Goal: Use online tool/utility: Use online tool/utility

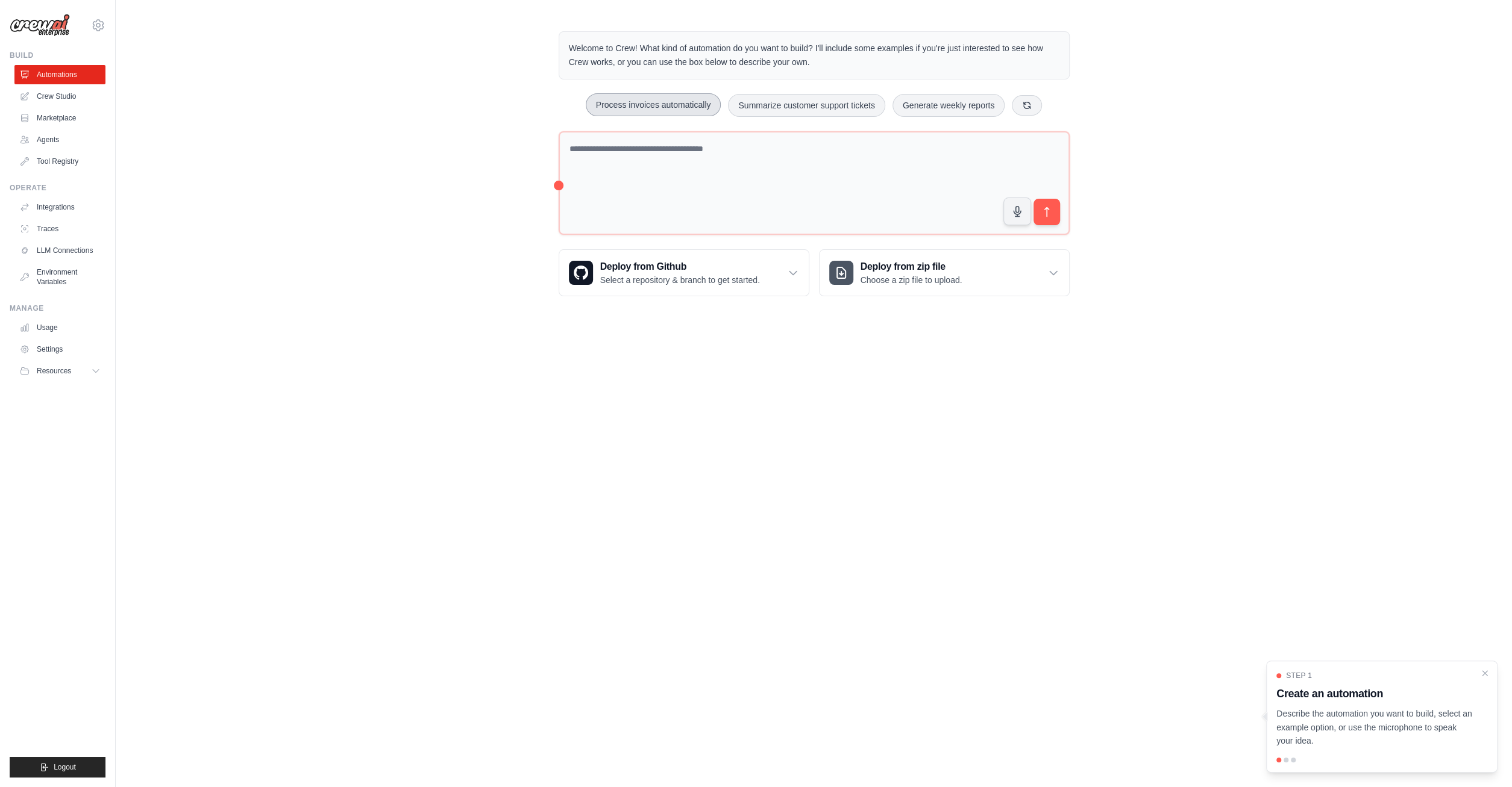
click at [643, 105] on button "Process invoices automatically" at bounding box center [654, 105] width 135 height 23
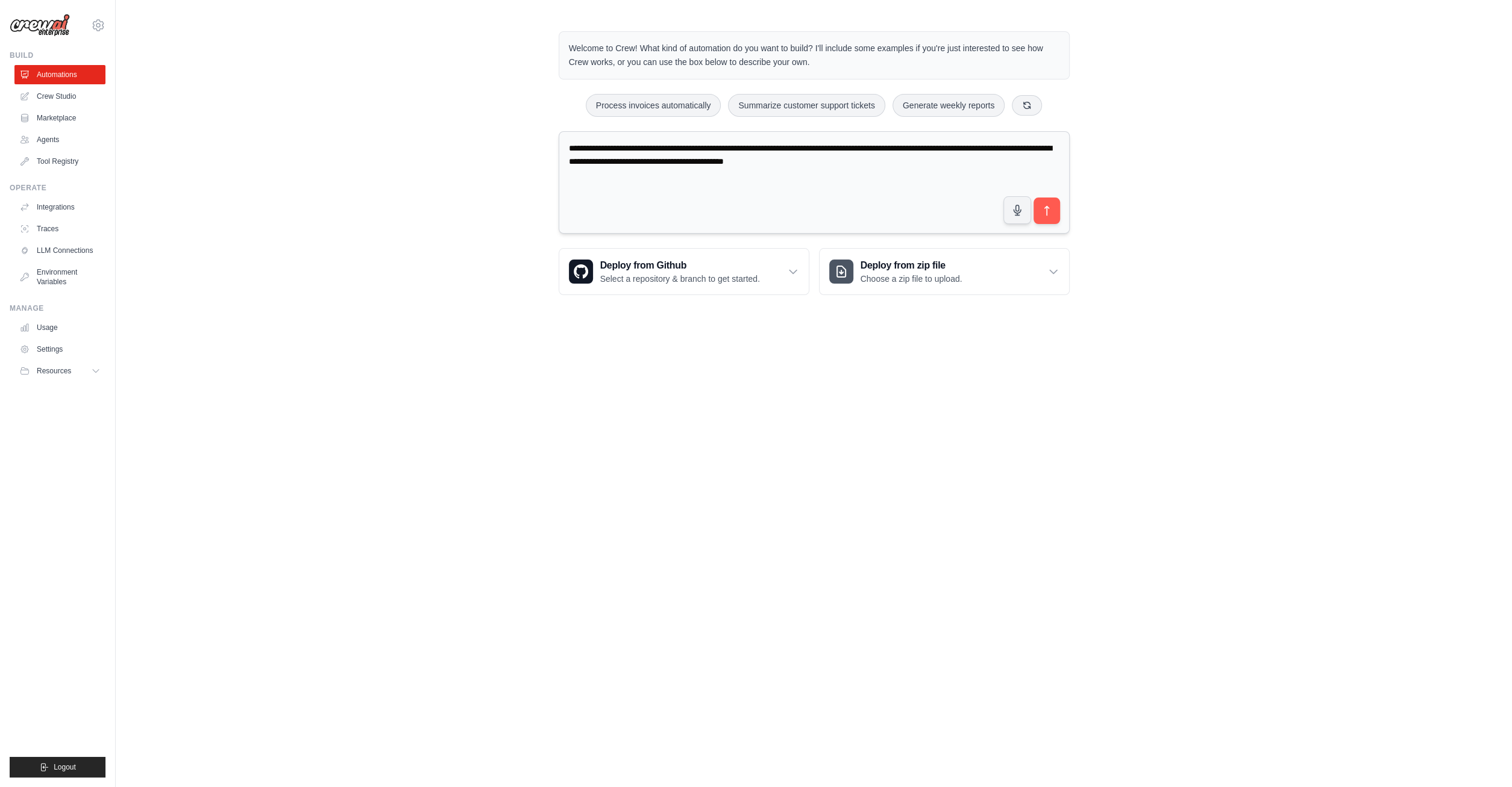
click at [755, 149] on textarea "**********" at bounding box center [814, 183] width 511 height 103
drag, startPoint x: 948, startPoint y: 149, endPoint x: 890, endPoint y: 150, distance: 58.0
click at [890, 150] on textarea "**********" at bounding box center [814, 183] width 511 height 103
drag, startPoint x: 941, startPoint y: 164, endPoint x: 957, endPoint y: 149, distance: 21.9
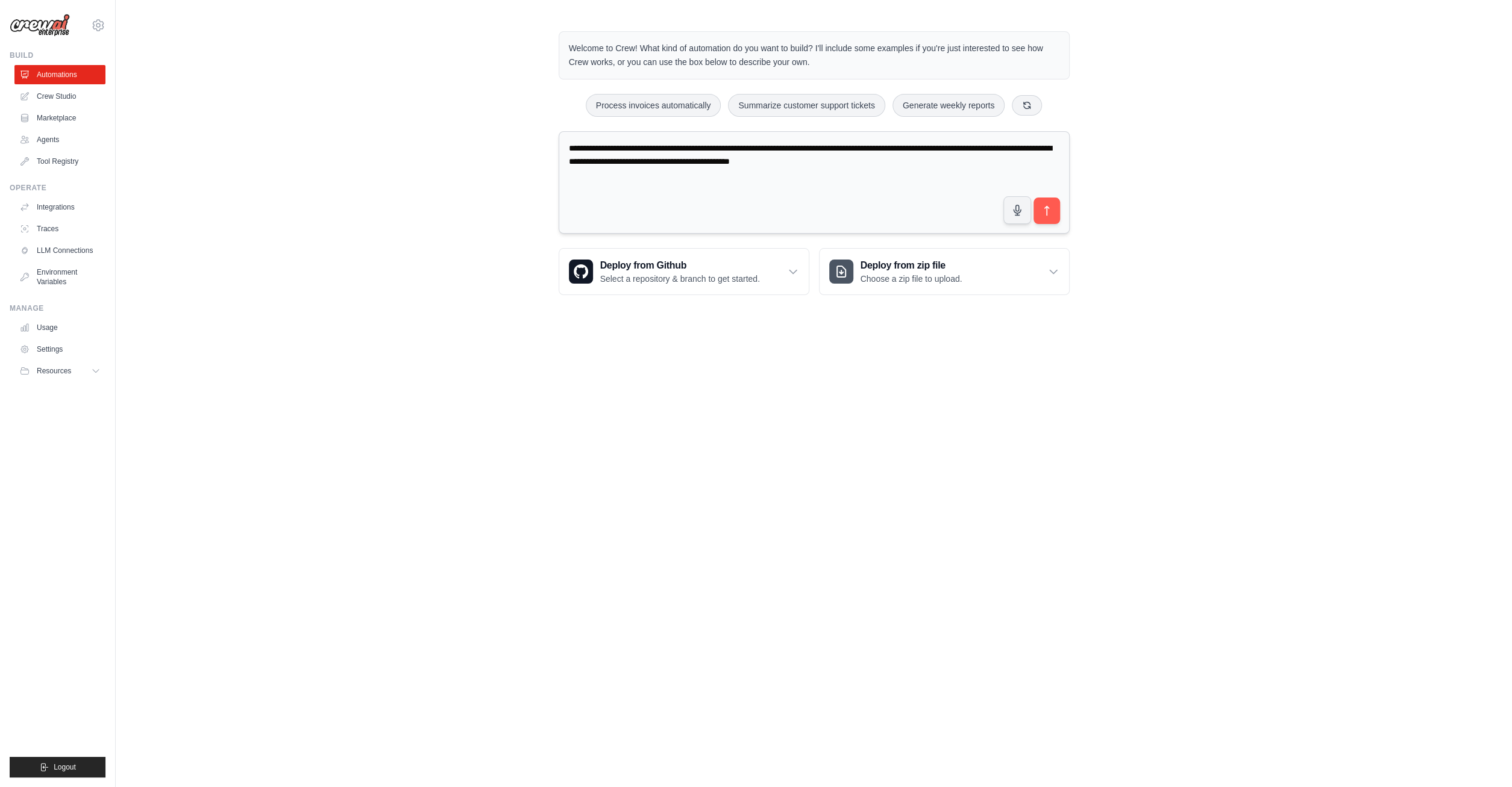
click at [957, 149] on textarea "**********" at bounding box center [814, 183] width 511 height 103
click at [860, 144] on textarea "**********" at bounding box center [814, 183] width 511 height 103
type textarea "**********"
click at [1054, 207] on button "submit" at bounding box center [1045, 210] width 27 height 27
click at [63, 100] on link "Crew Studio" at bounding box center [61, 96] width 91 height 19
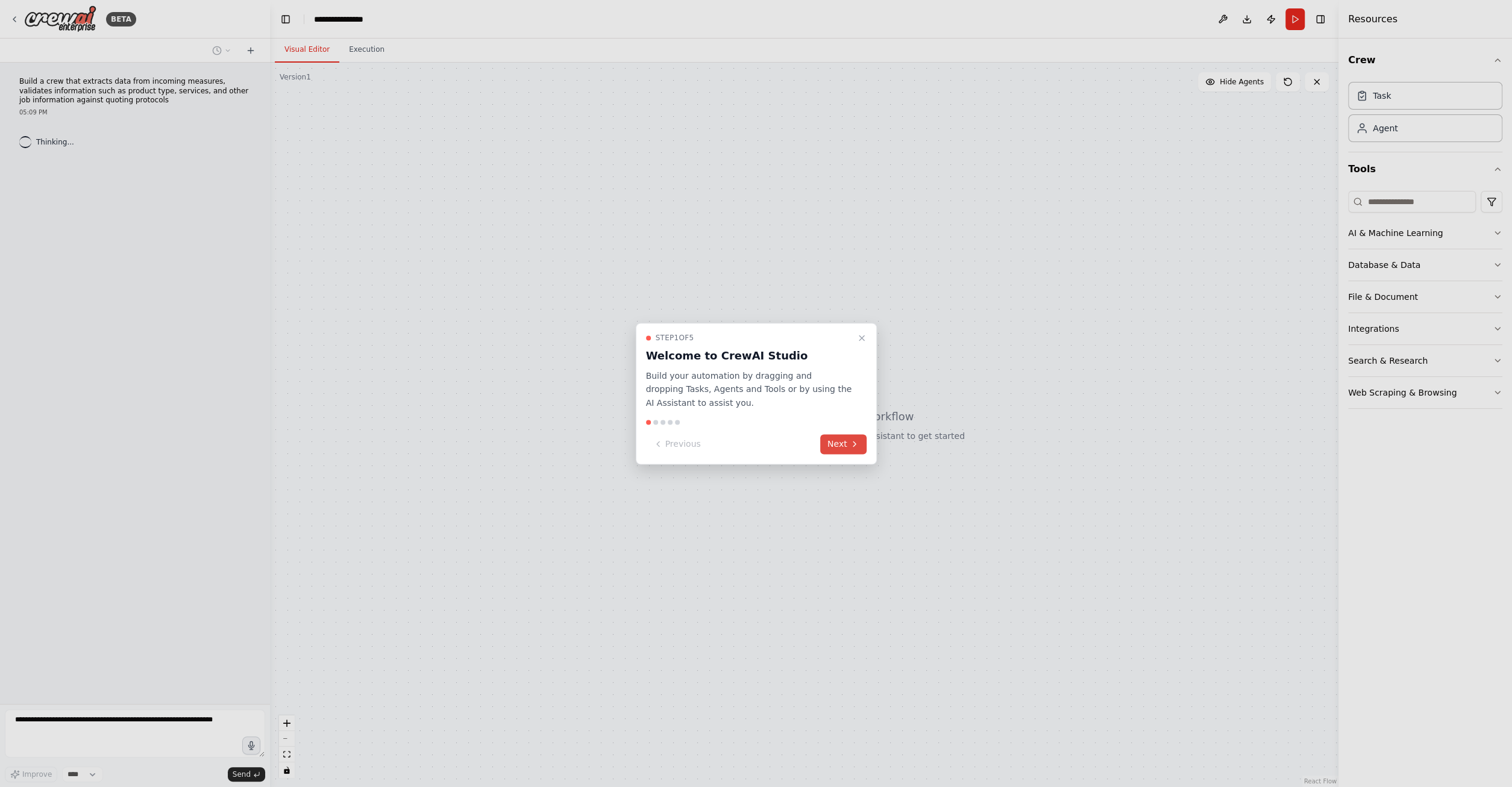
click at [838, 449] on button "Next" at bounding box center [843, 444] width 47 height 20
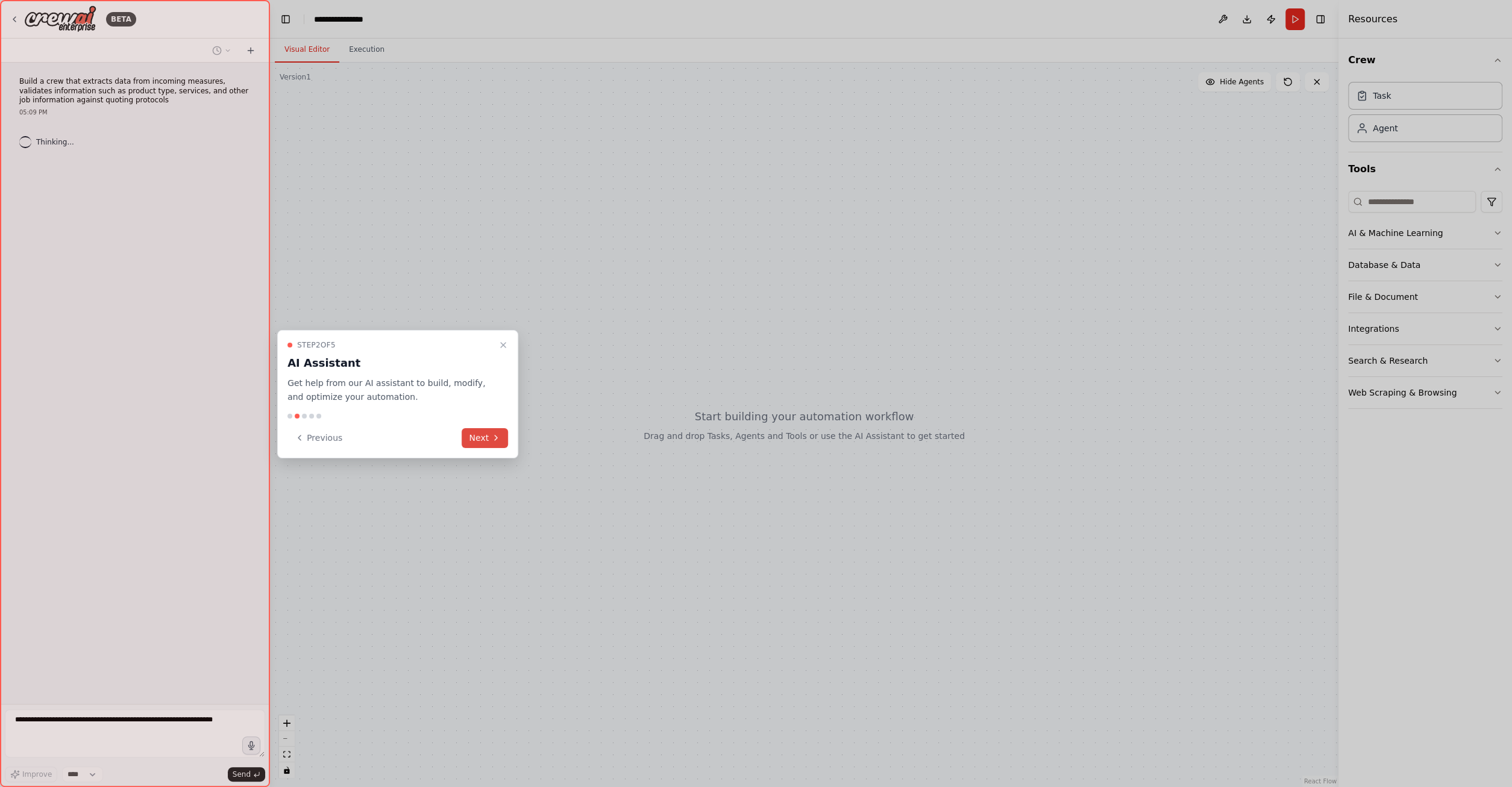
click at [490, 441] on button "Next" at bounding box center [484, 438] width 47 height 20
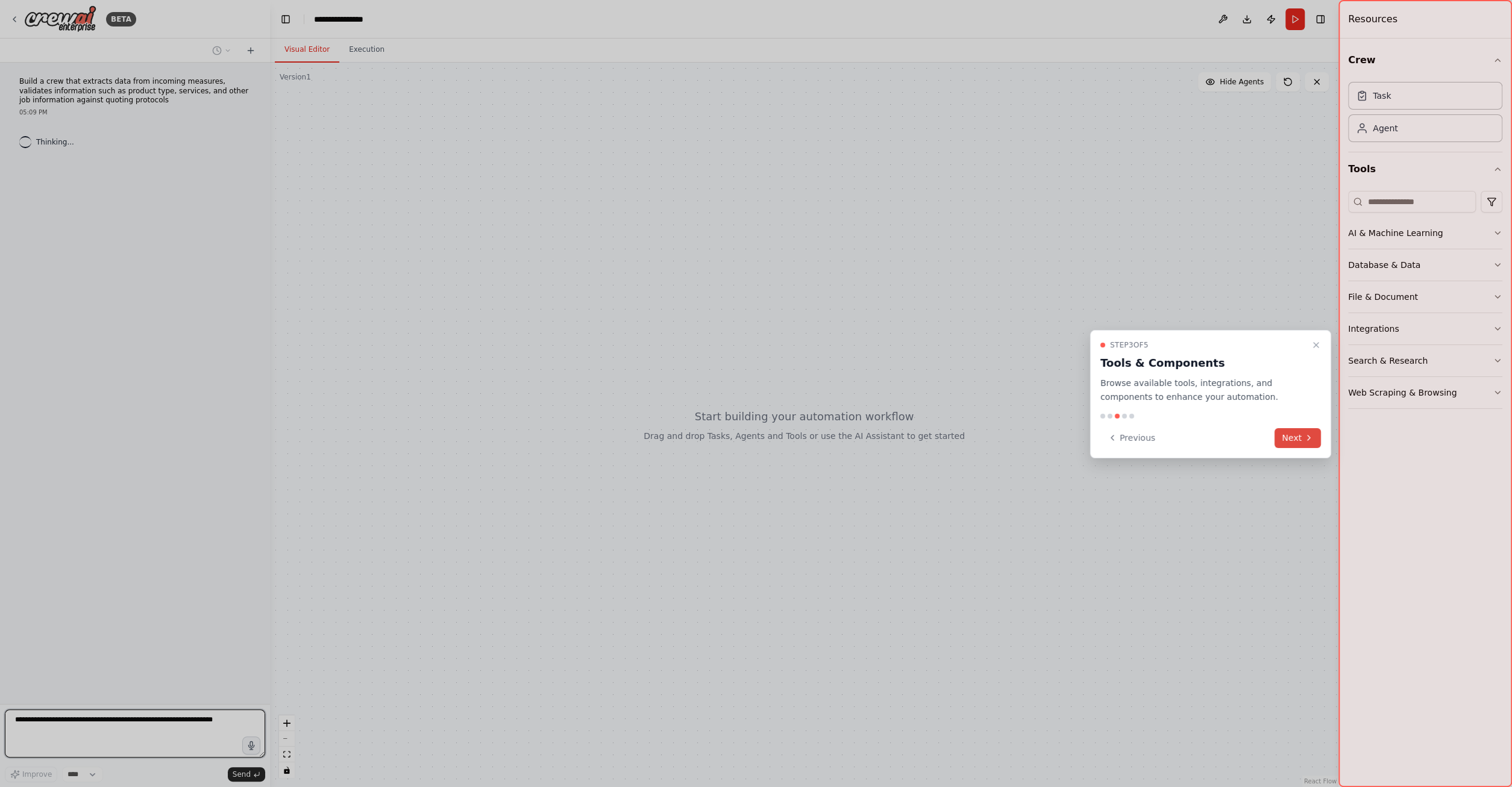
click at [490, 441] on div at bounding box center [756, 394] width 1512 height 787
click at [1286, 443] on button "Next" at bounding box center [1297, 438] width 47 height 20
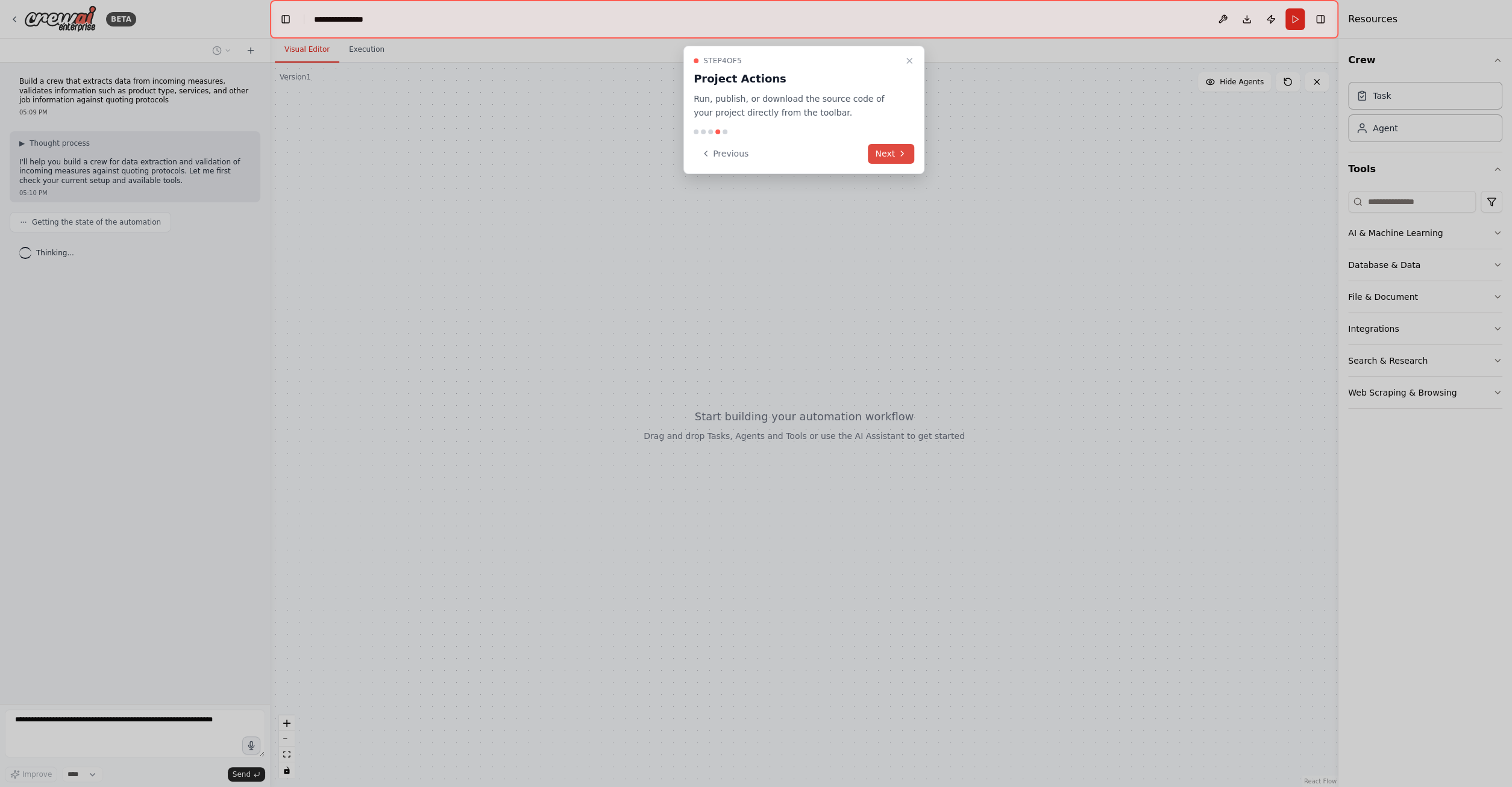
click at [892, 156] on button "Next" at bounding box center [891, 153] width 47 height 20
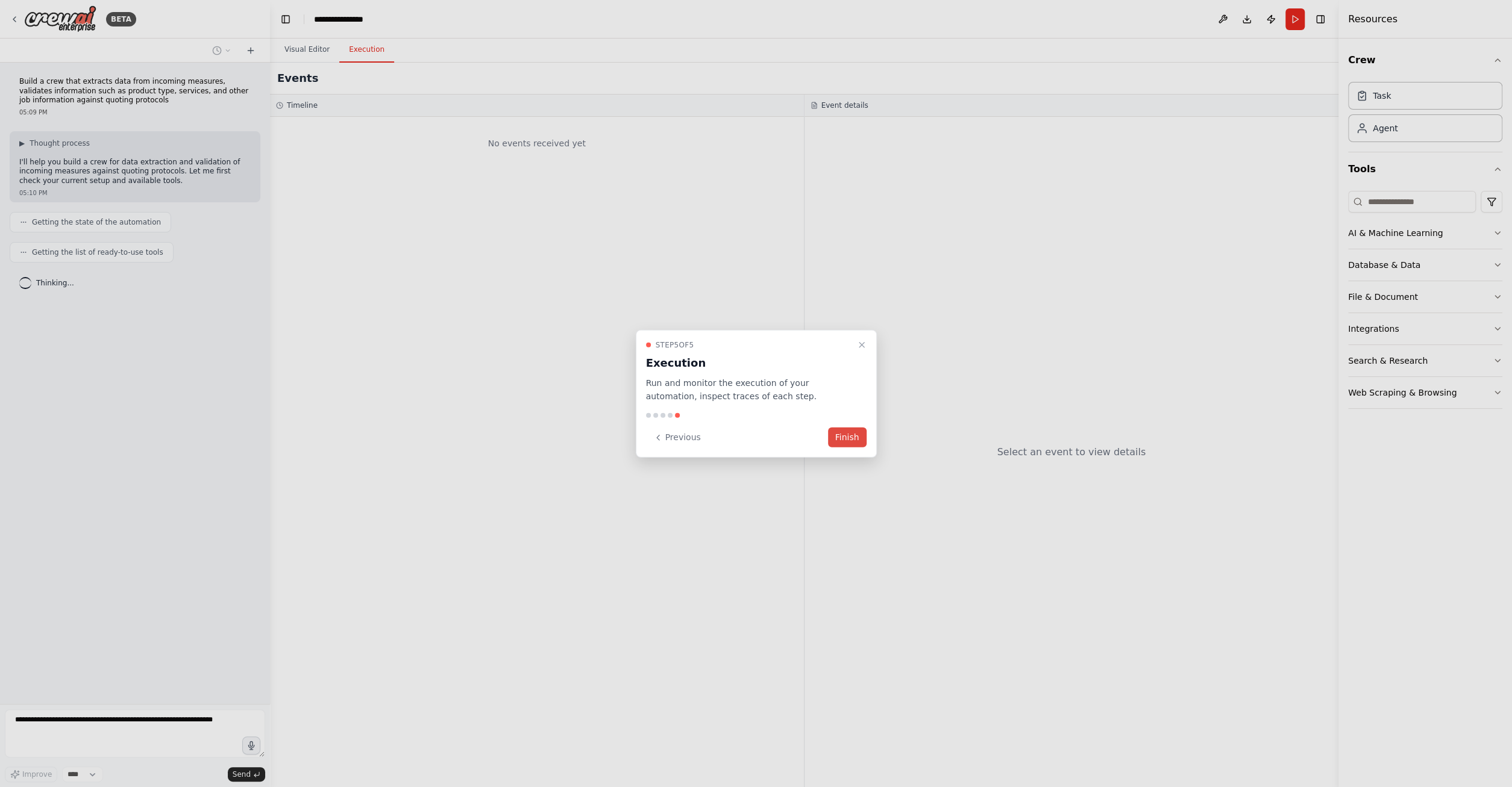
click at [856, 440] on button "Finish" at bounding box center [847, 438] width 38 height 20
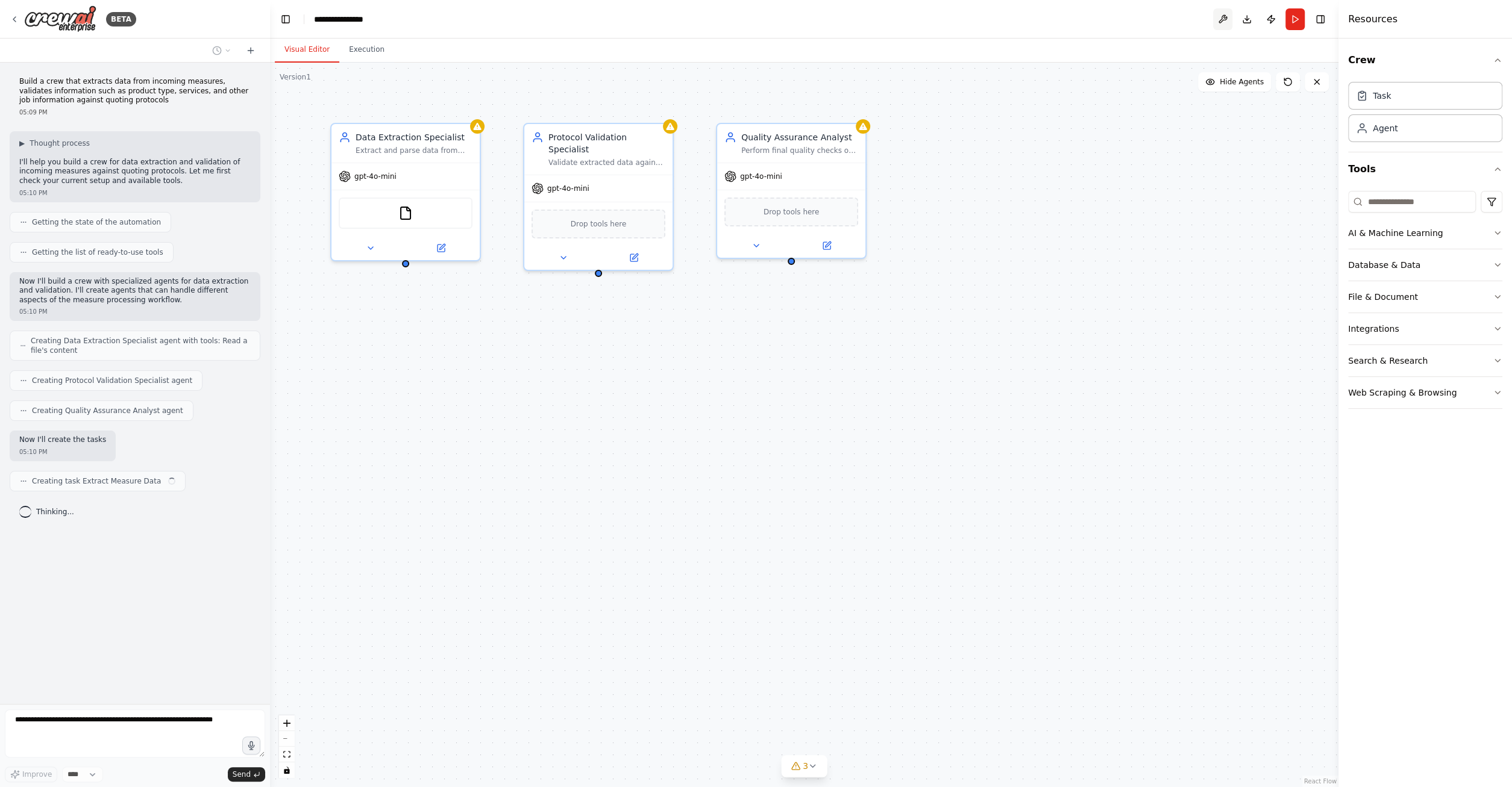
click at [1222, 19] on button at bounding box center [1223, 19] width 19 height 22
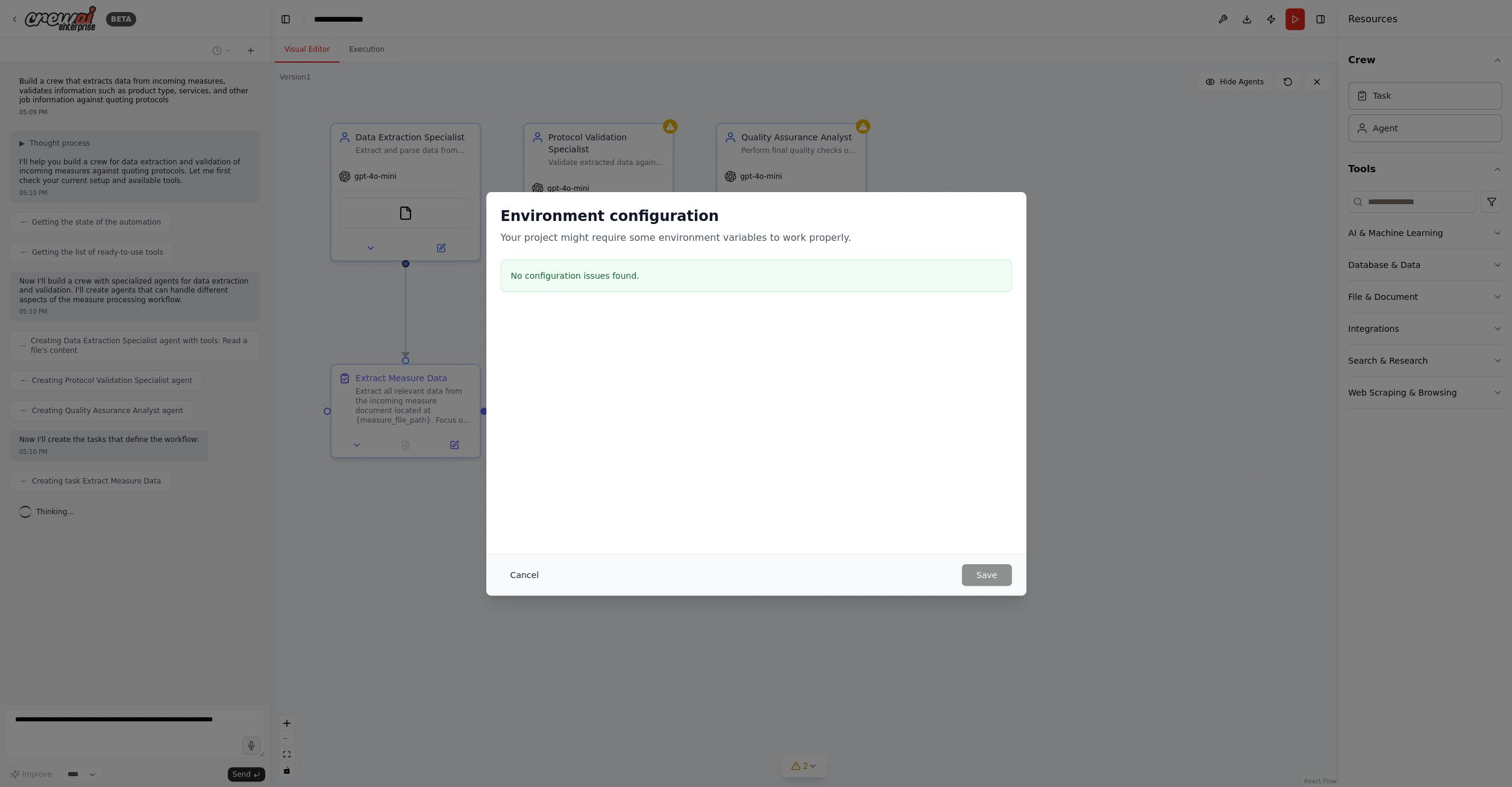
click at [523, 576] on button "Cancel" at bounding box center [525, 576] width 47 height 22
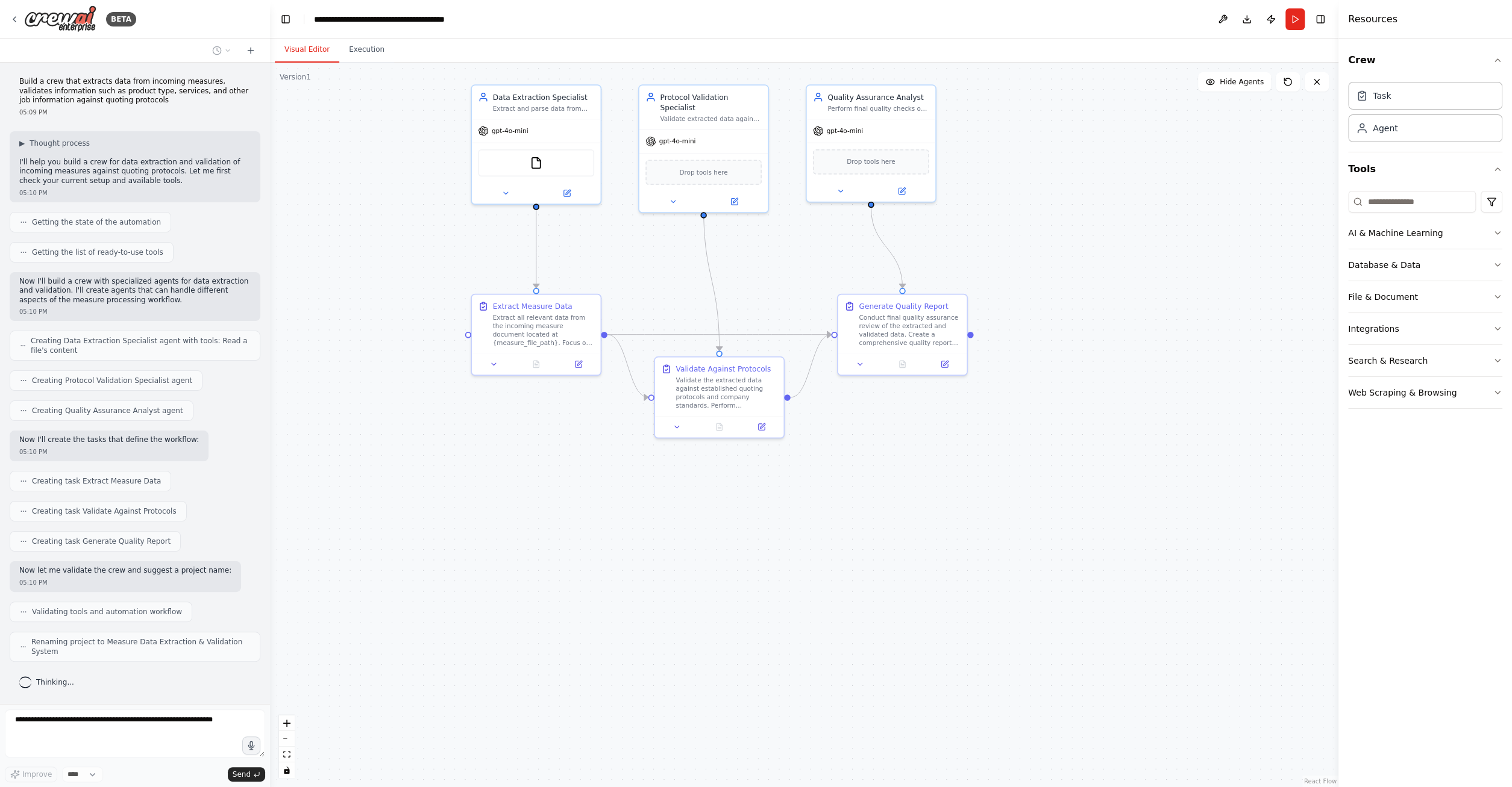
drag, startPoint x: 749, startPoint y: 569, endPoint x: 829, endPoint y: 480, distance: 119.7
click at [829, 480] on div ".deletable-edge-delete-btn { width: 20px; height: 20px; border: 0px solid #ffff…" at bounding box center [804, 425] width 1068 height 724
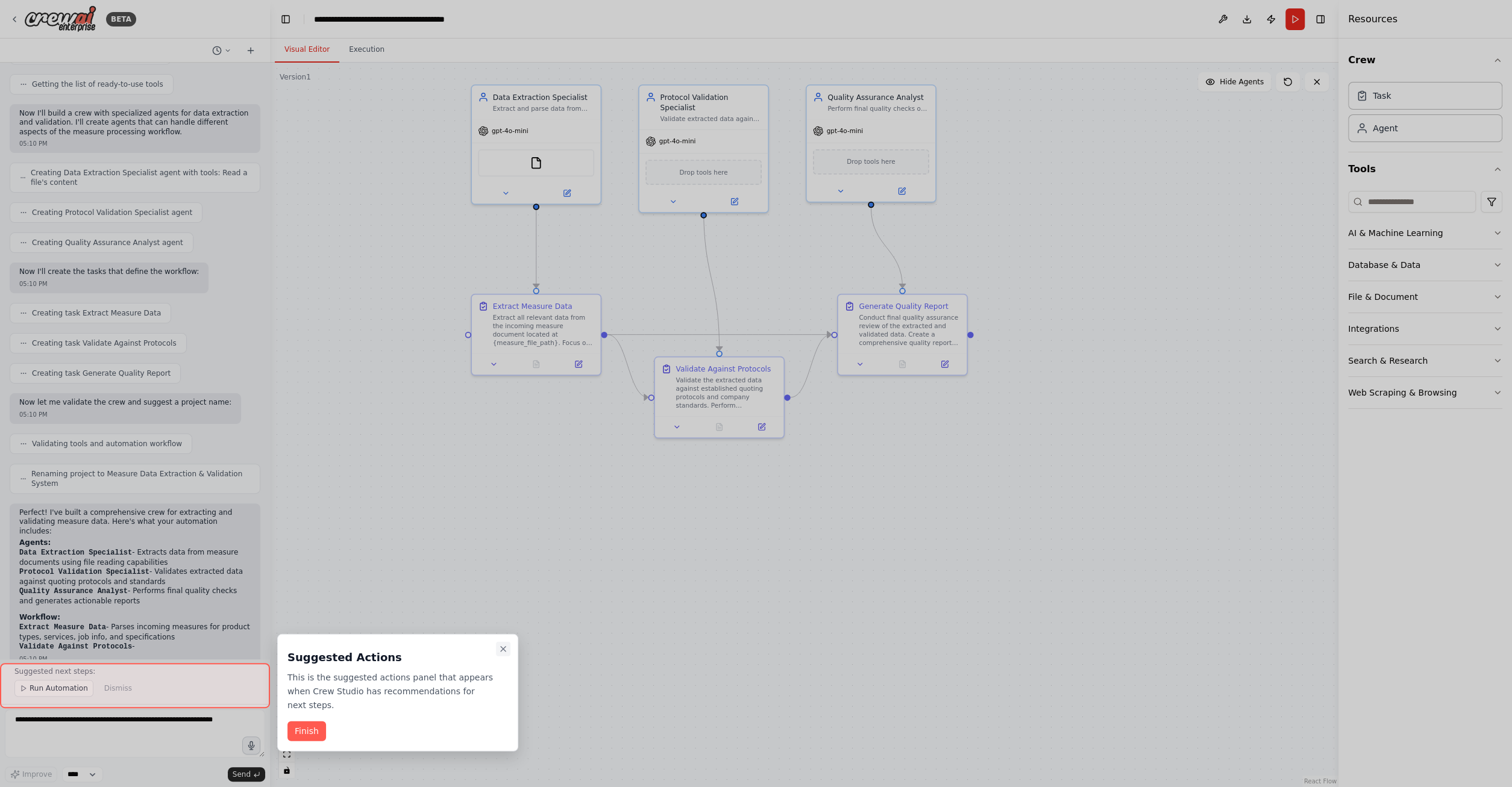
click at [502, 650] on icon "Close walkthrough" at bounding box center [504, 650] width 5 height 5
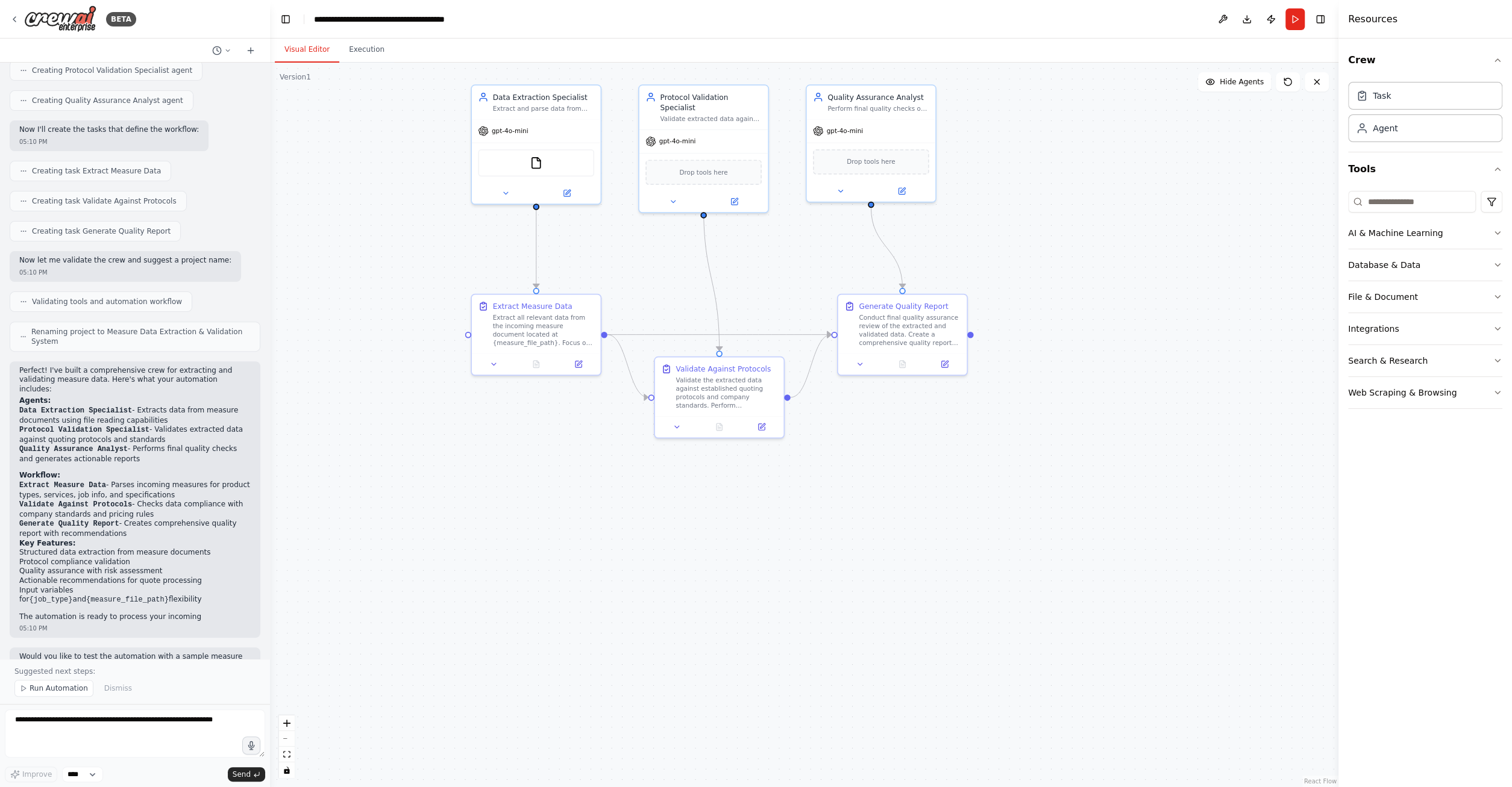
scroll to position [319, 0]
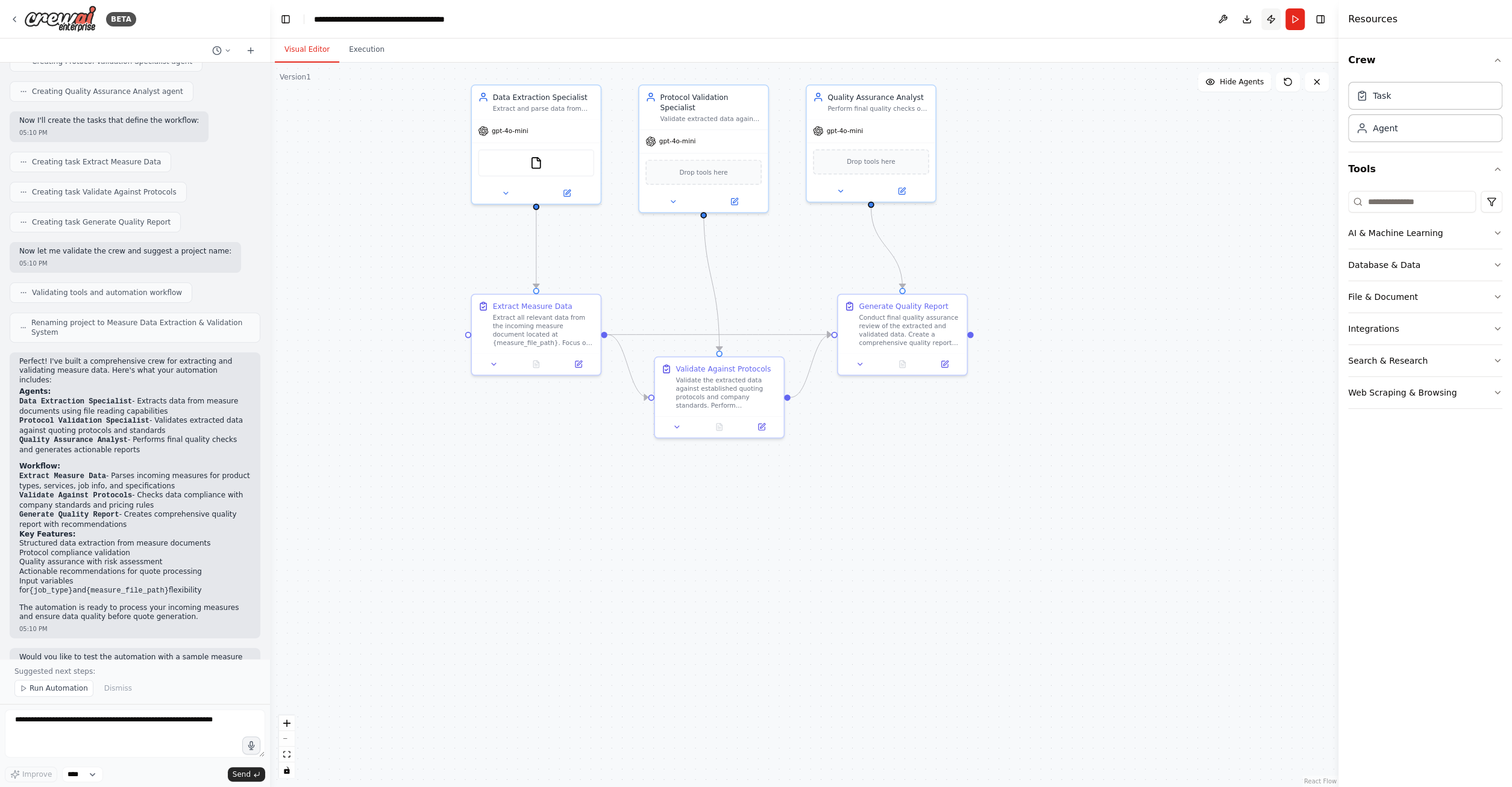
click at [1270, 20] on button "Publish" at bounding box center [1271, 19] width 19 height 22
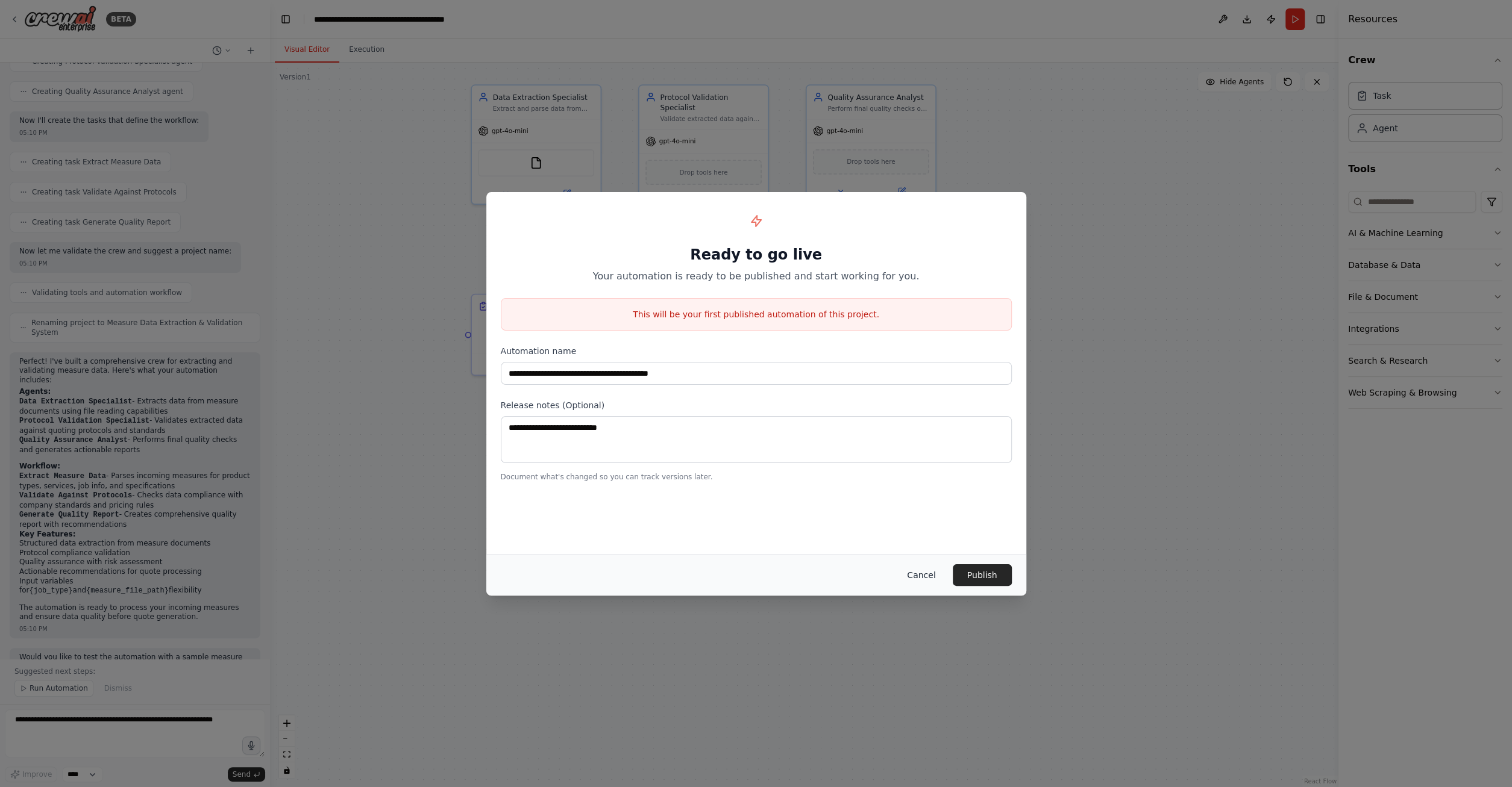
click at [943, 577] on button "Cancel" at bounding box center [921, 576] width 47 height 22
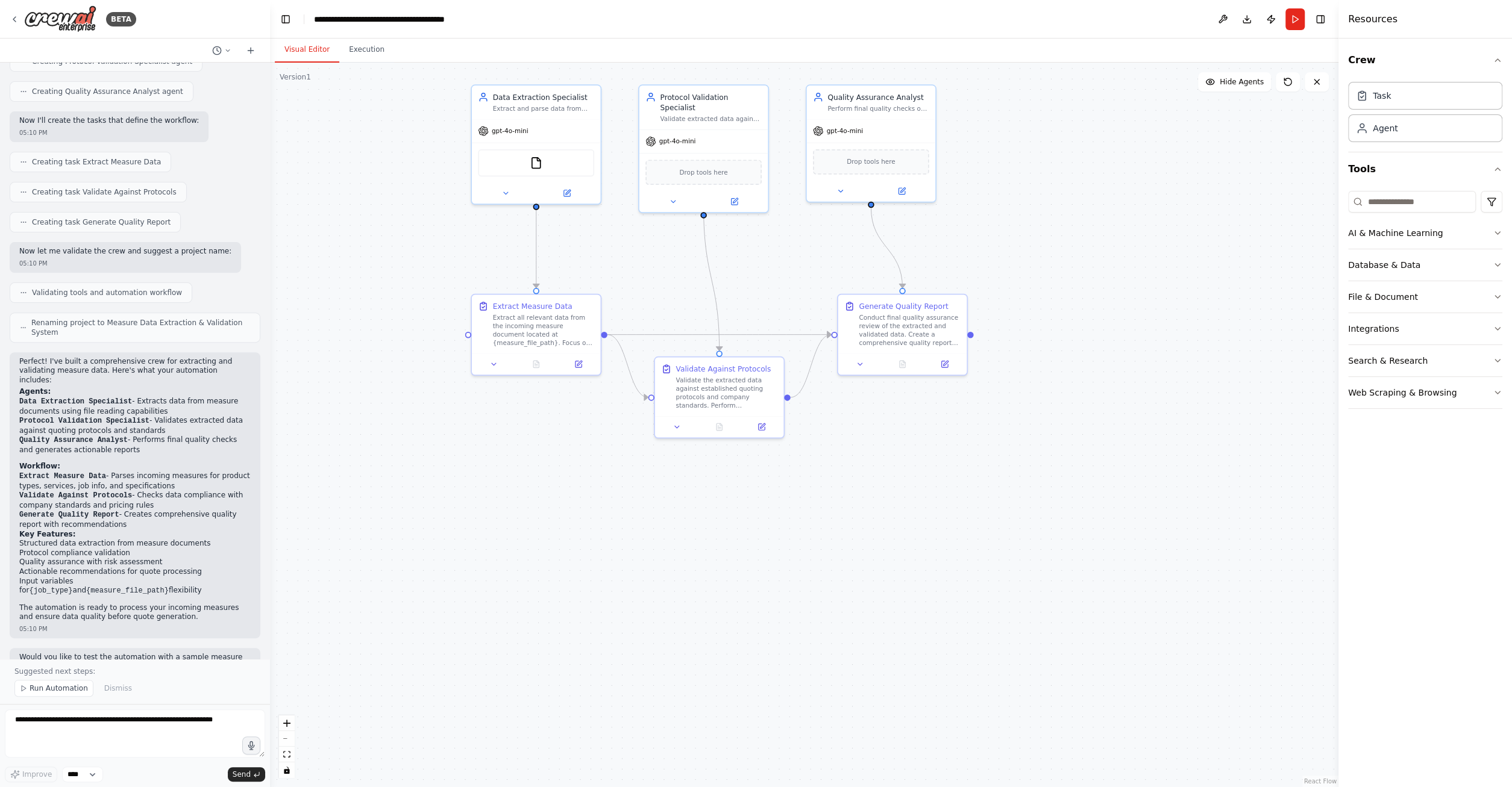
click at [354, 225] on div ".deletable-edge-delete-btn { width: 20px; height: 20px; border: 0px solid #ffff…" at bounding box center [804, 425] width 1068 height 724
click at [122, 16] on div "BETA" at bounding box center [121, 19] width 30 height 15
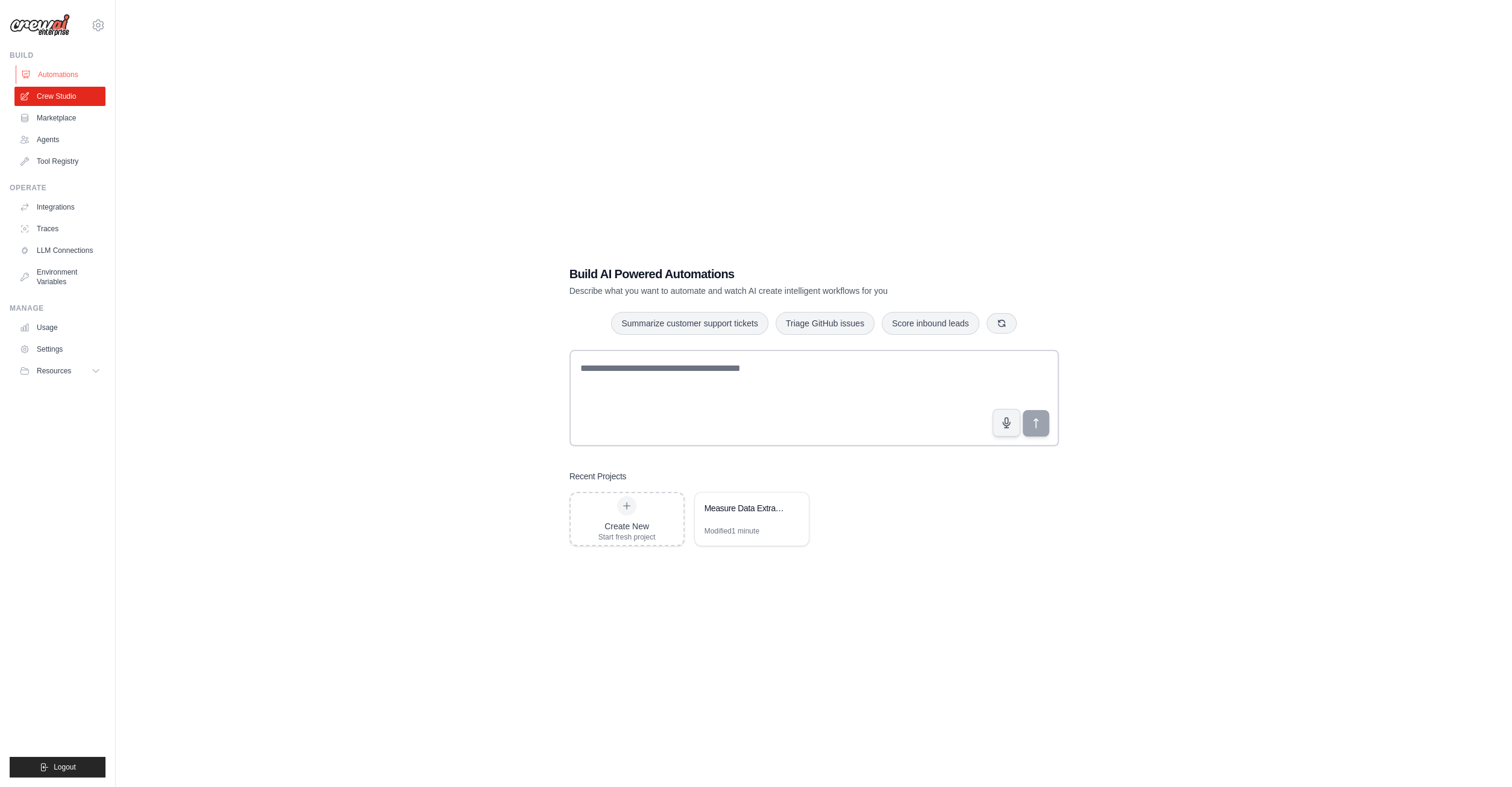
click at [52, 79] on link "Automations" at bounding box center [61, 75] width 91 height 19
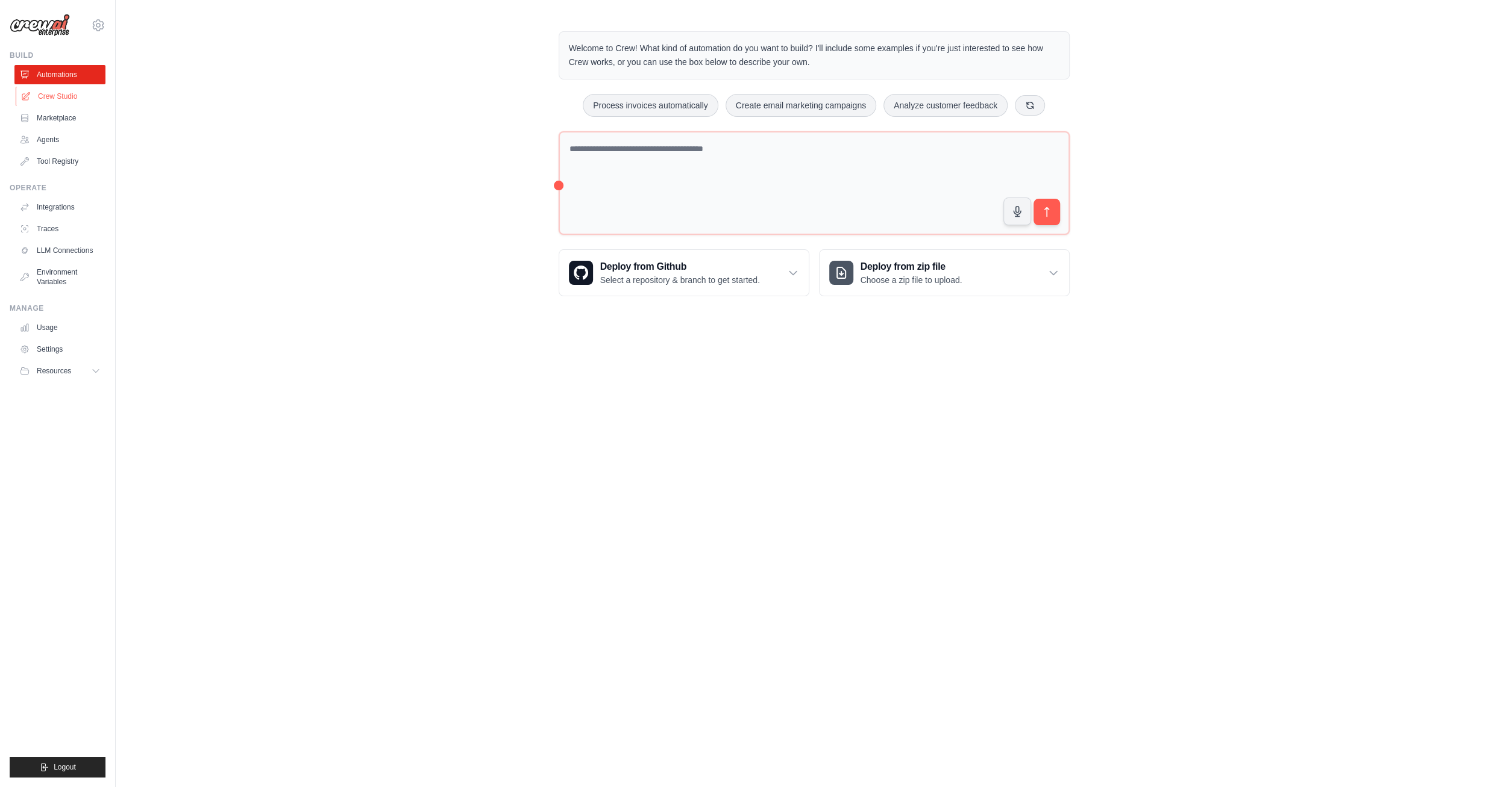
click at [64, 100] on link "Crew Studio" at bounding box center [61, 96] width 91 height 19
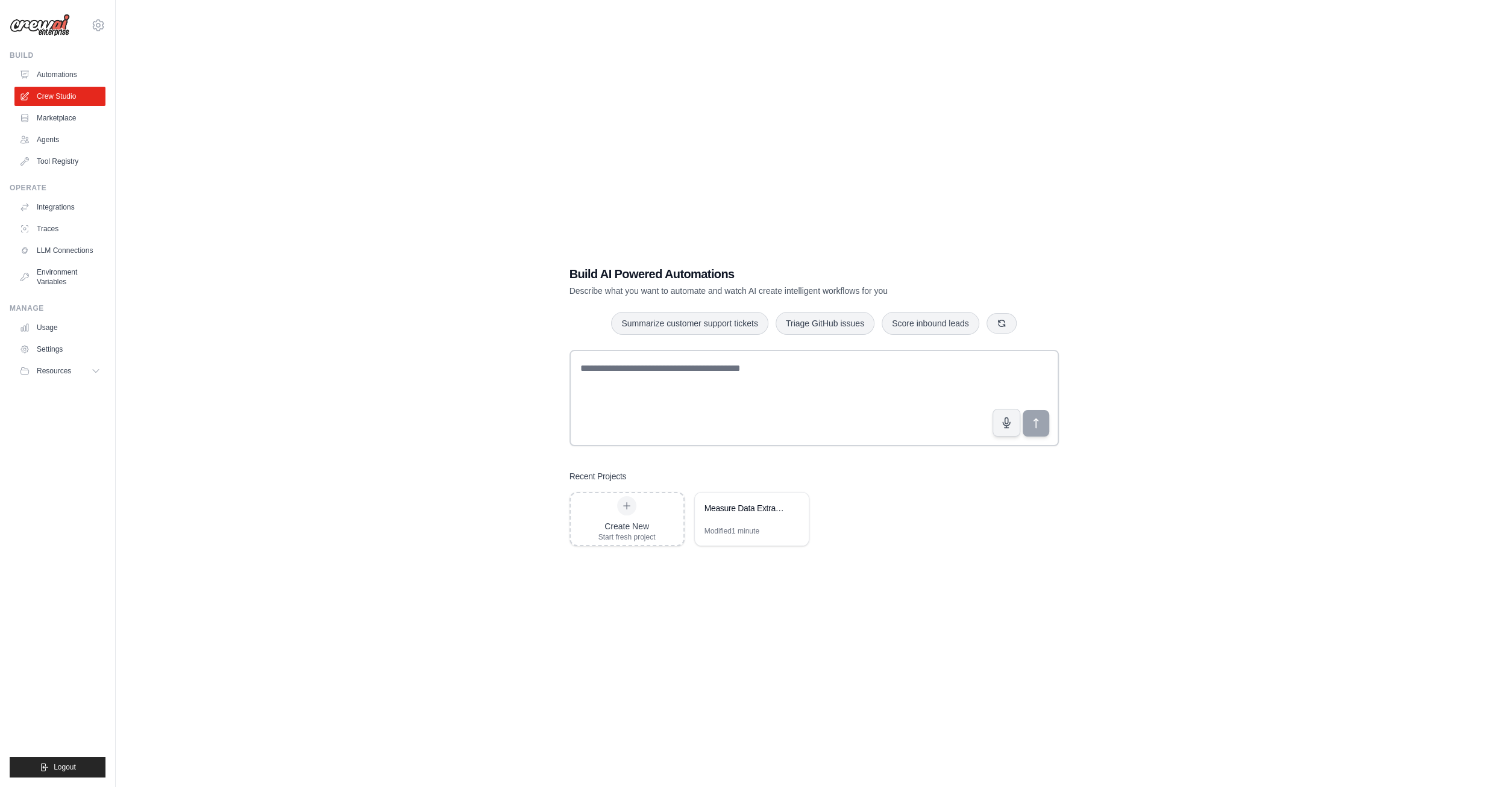
click at [54, 135] on link "Agents" at bounding box center [60, 140] width 91 height 19
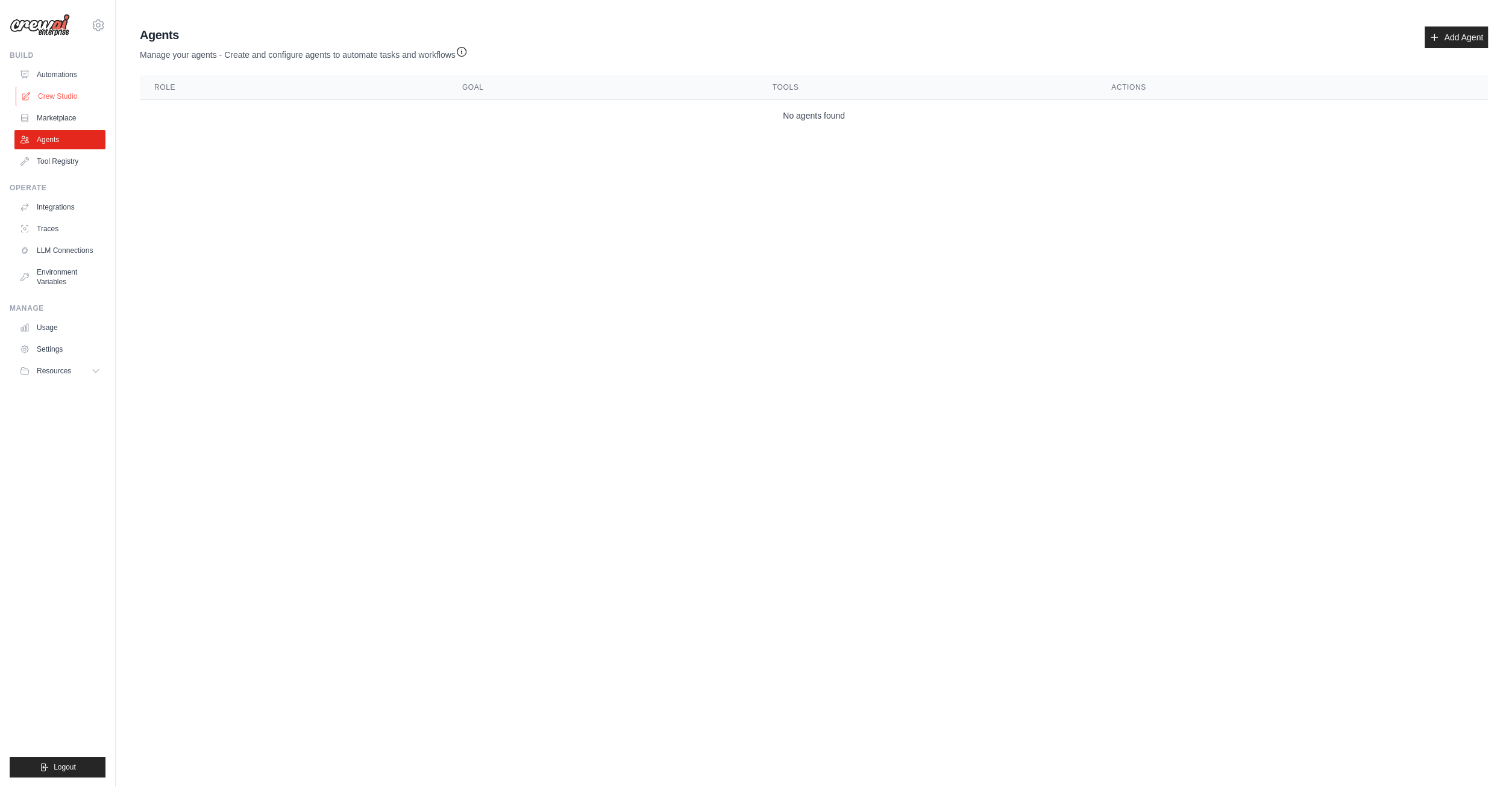
click at [59, 97] on link "Crew Studio" at bounding box center [61, 96] width 91 height 19
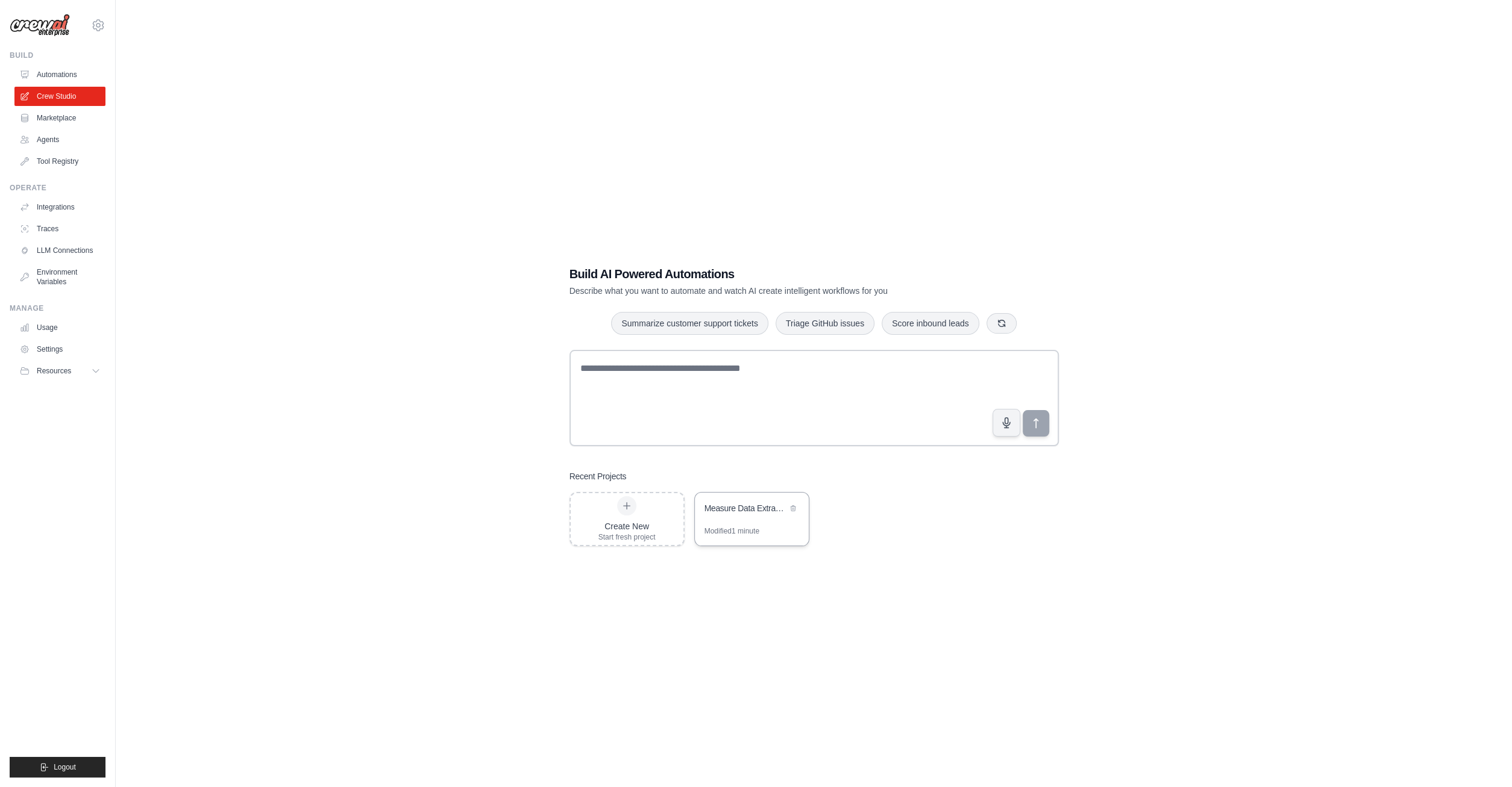
click at [749, 521] on div "Measure Data Extraction & Validation System" at bounding box center [752, 509] width 114 height 34
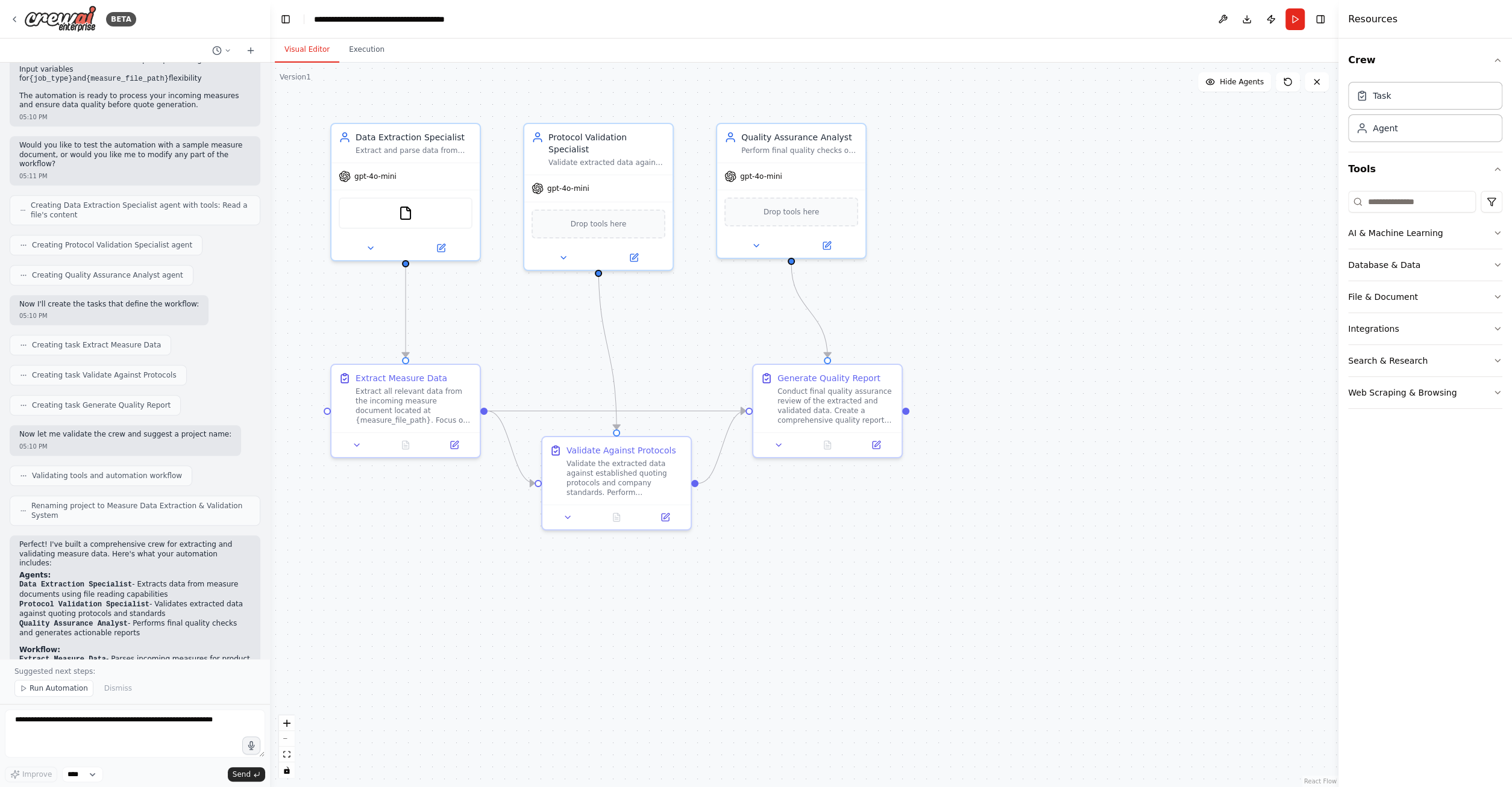
scroll to position [923, 0]
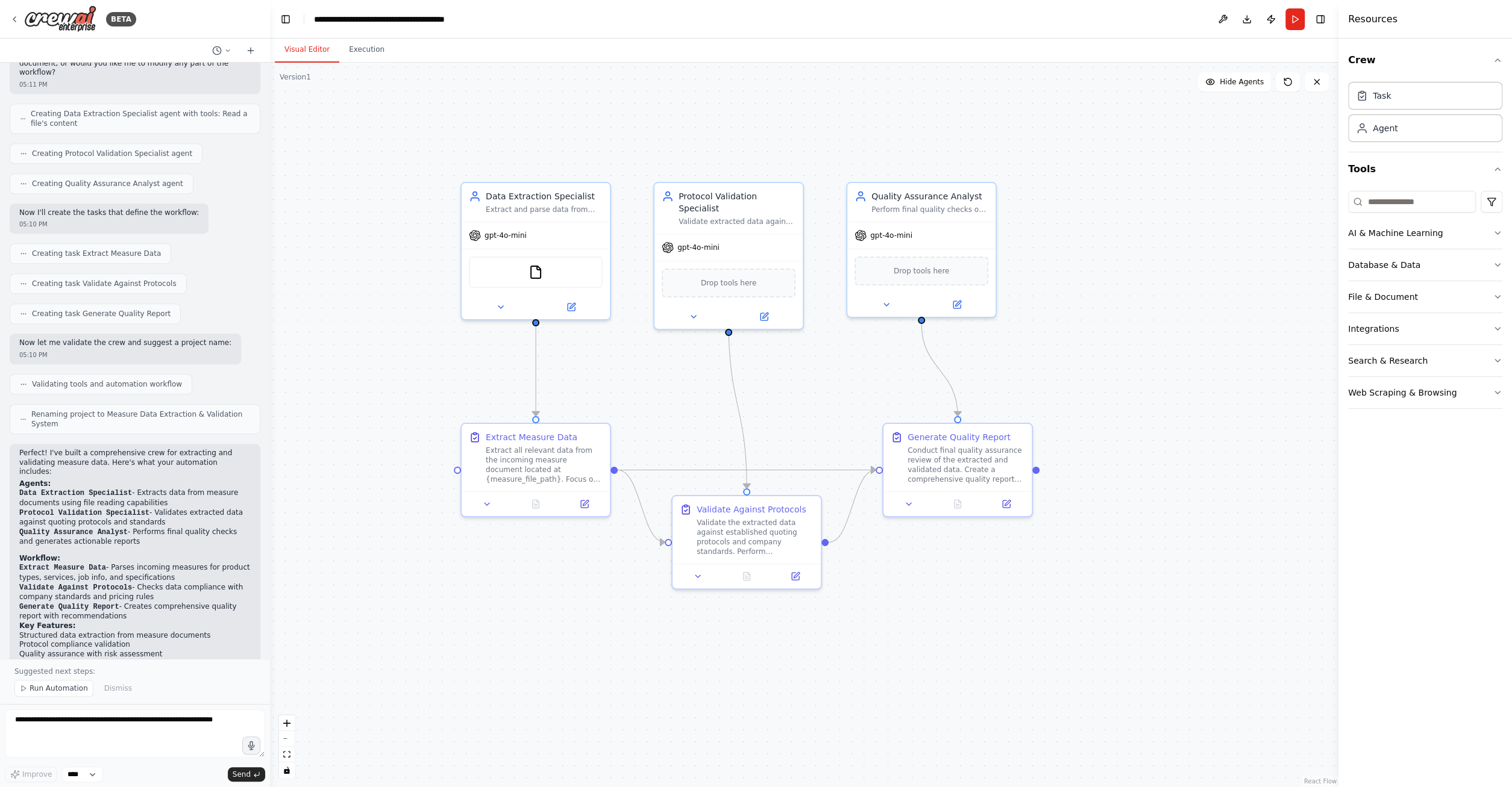
drag, startPoint x: 795, startPoint y: 593, endPoint x: 925, endPoint y: 652, distance: 142.8
click at [925, 652] on div ".deletable-edge-delete-btn { width: 20px; height: 20px; border: 0px solid #ffff…" at bounding box center [804, 425] width 1068 height 724
